Goal: Communication & Community: Answer question/provide support

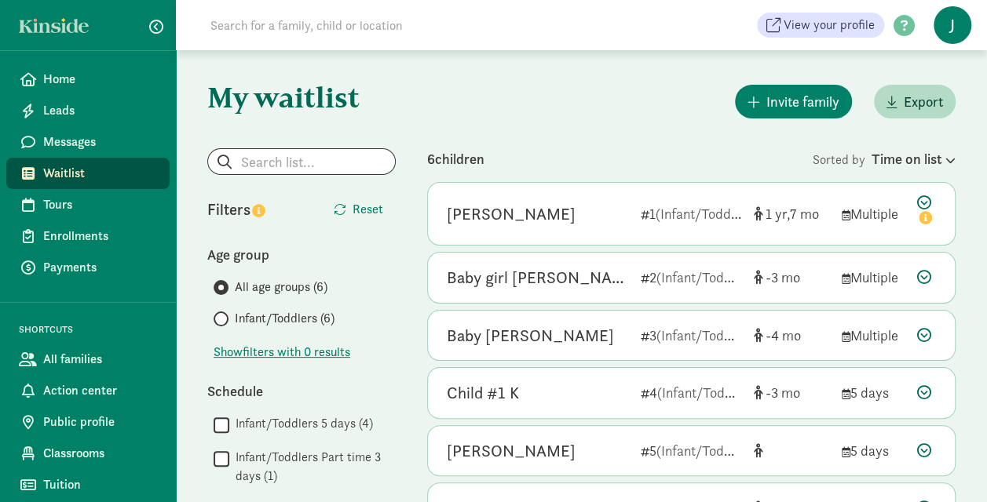
click at [71, 141] on span "Messages" at bounding box center [100, 142] width 114 height 19
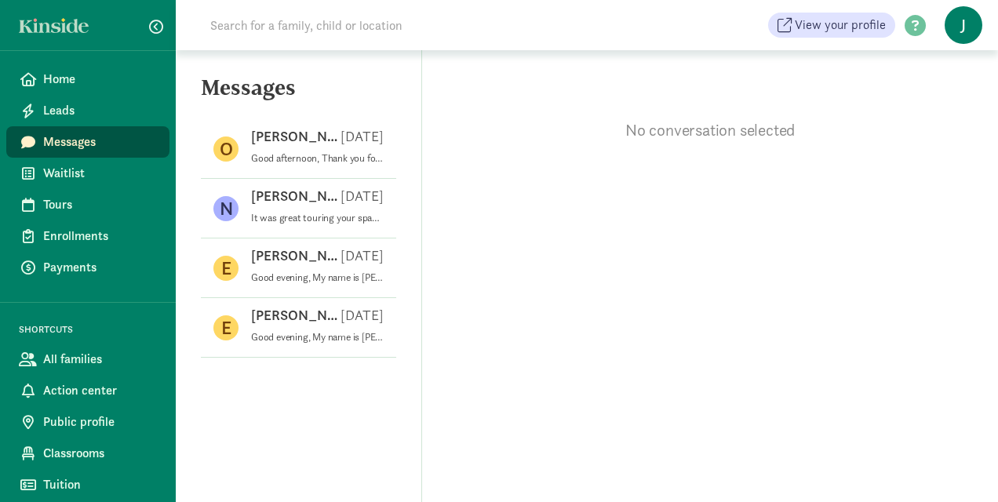
click at [296, 162] on p "Good afternoon, Thank you for reaching out to us. All the information you need …" at bounding box center [317, 158] width 133 height 13
